Goal: Navigation & Orientation: Find specific page/section

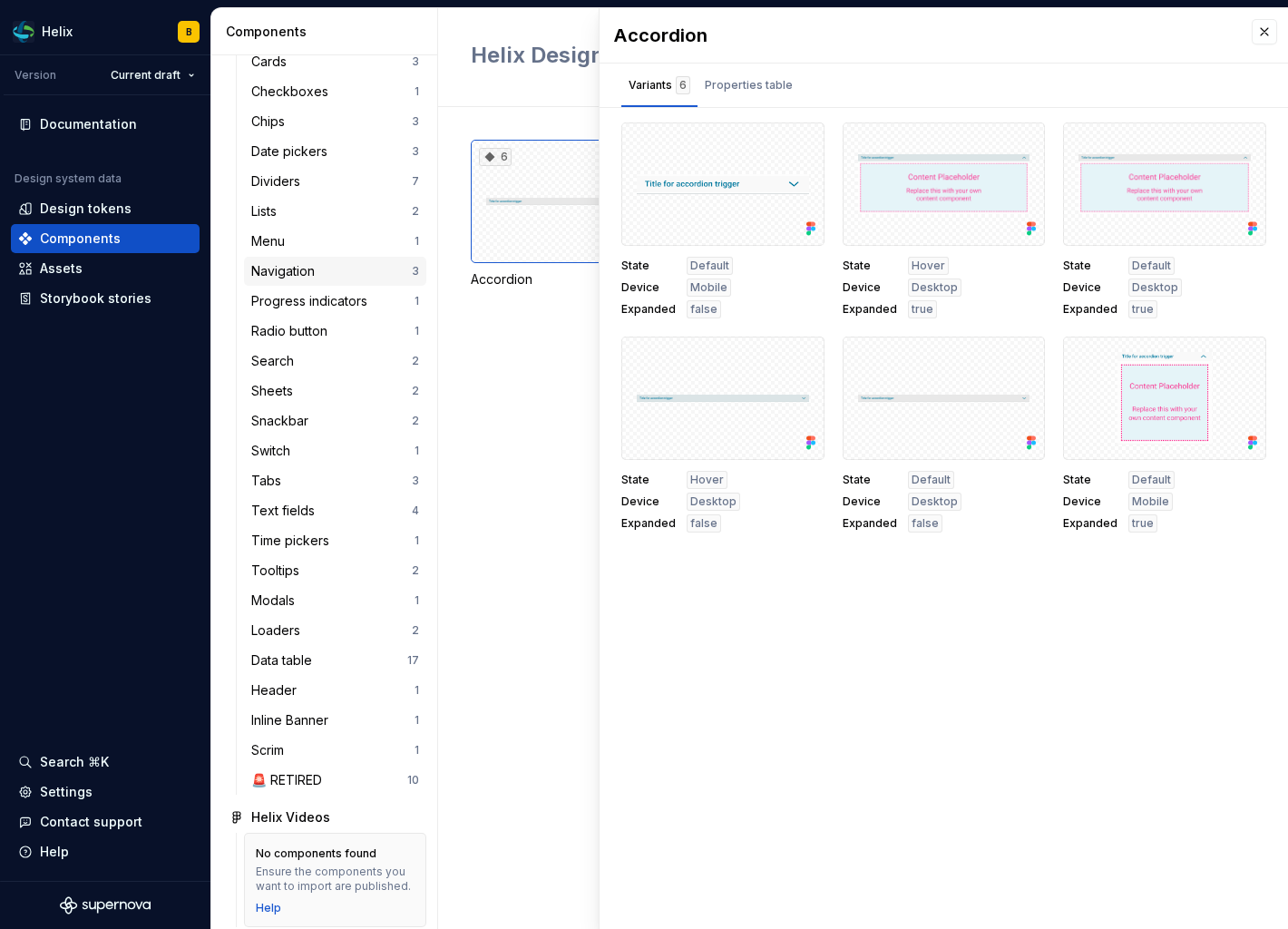
scroll to position [497, 0]
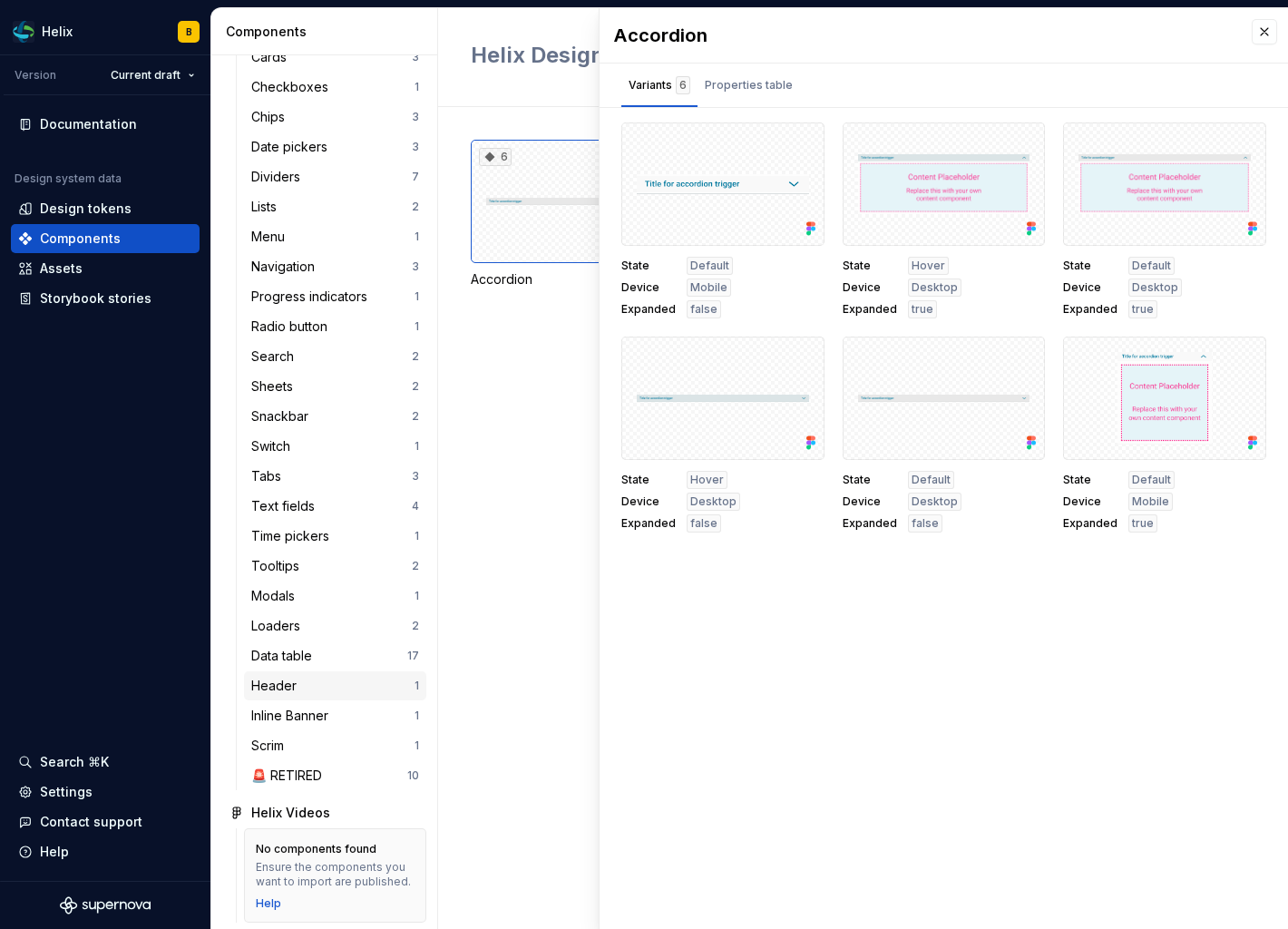
click at [284, 689] on div "Header" at bounding box center [277, 686] width 53 height 18
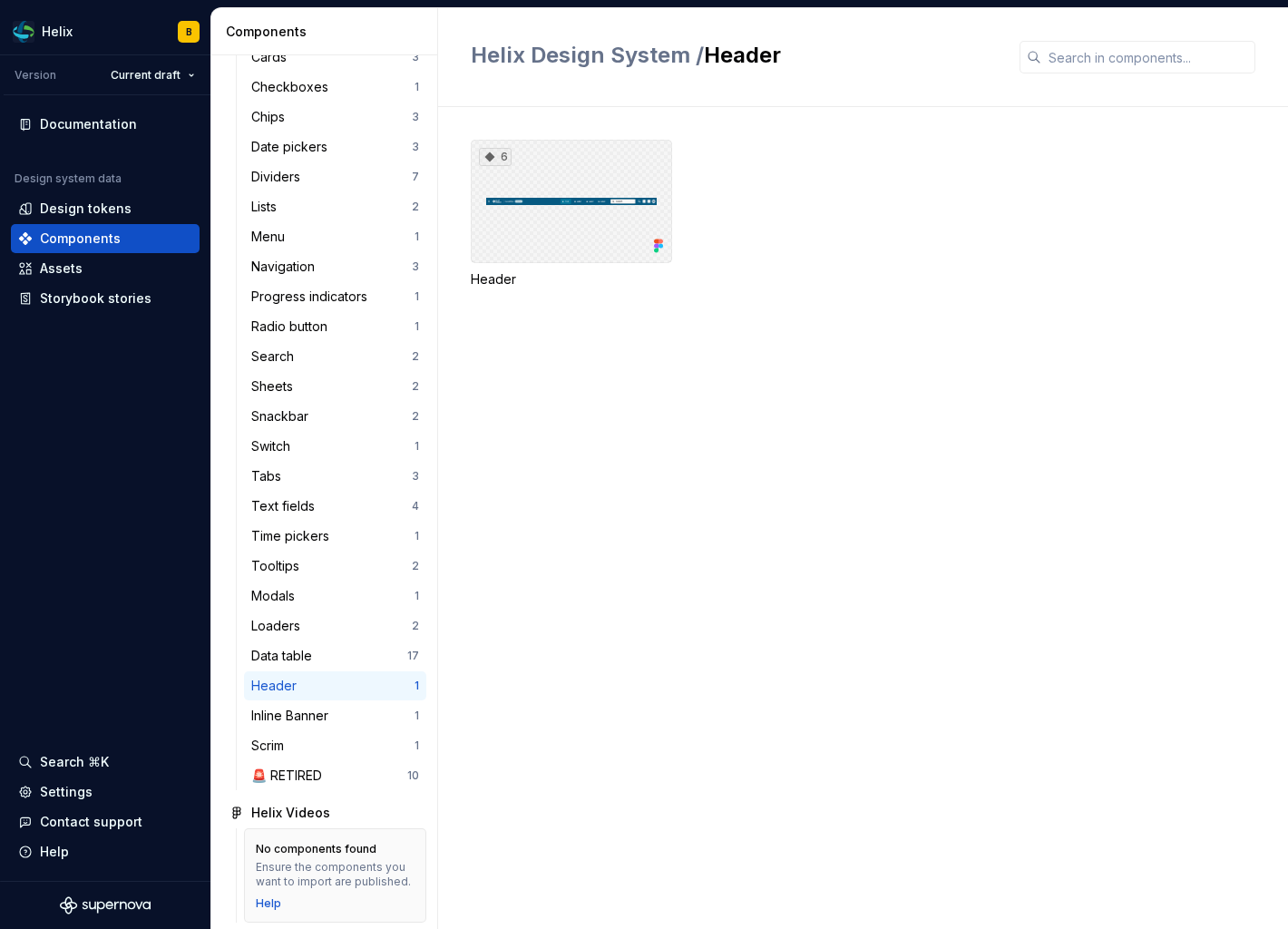
click at [568, 215] on div "6" at bounding box center [571, 201] width 201 height 123
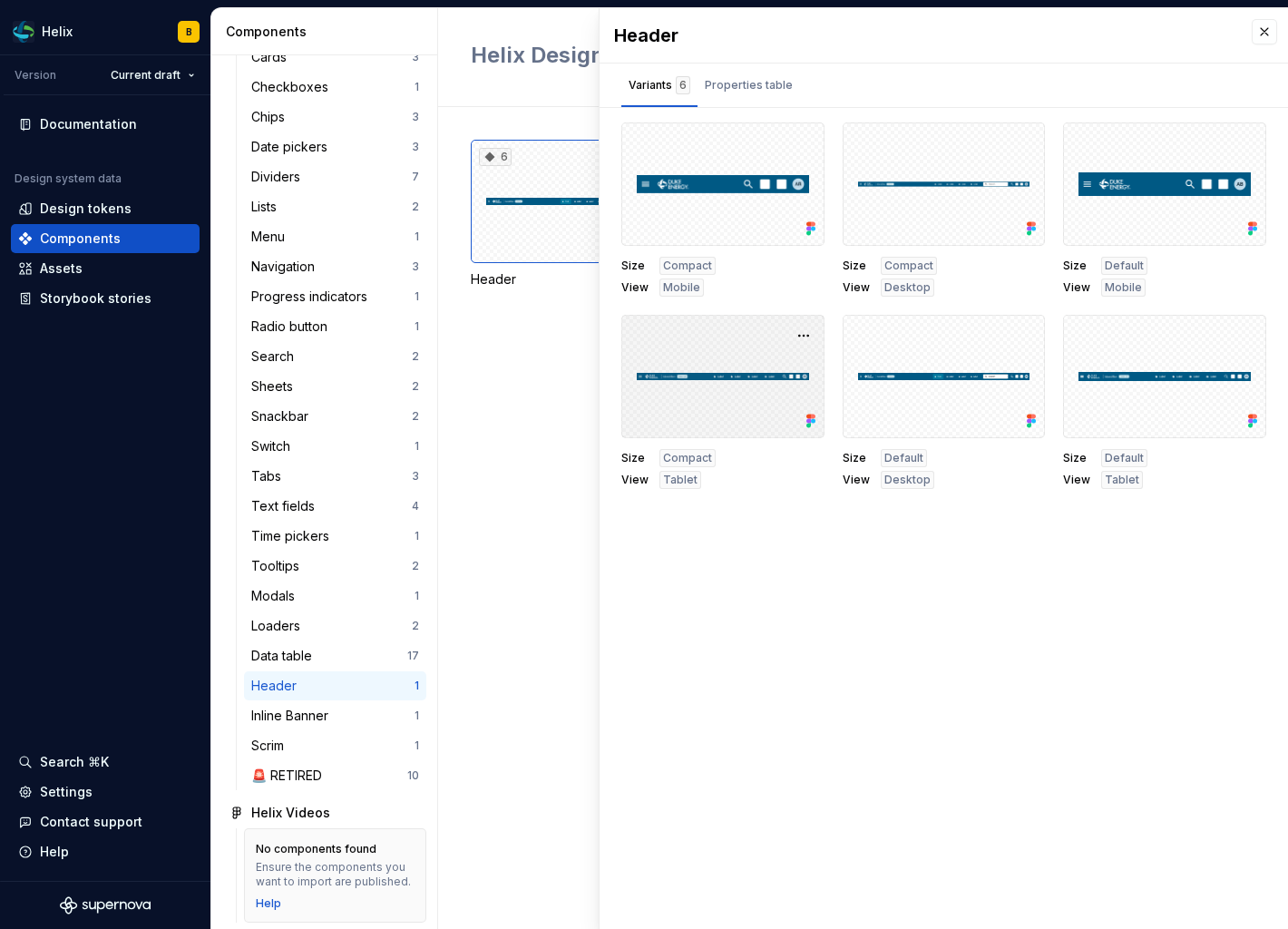
click at [725, 375] on div at bounding box center [723, 377] width 203 height 123
